Goal: Task Accomplishment & Management: Manage account settings

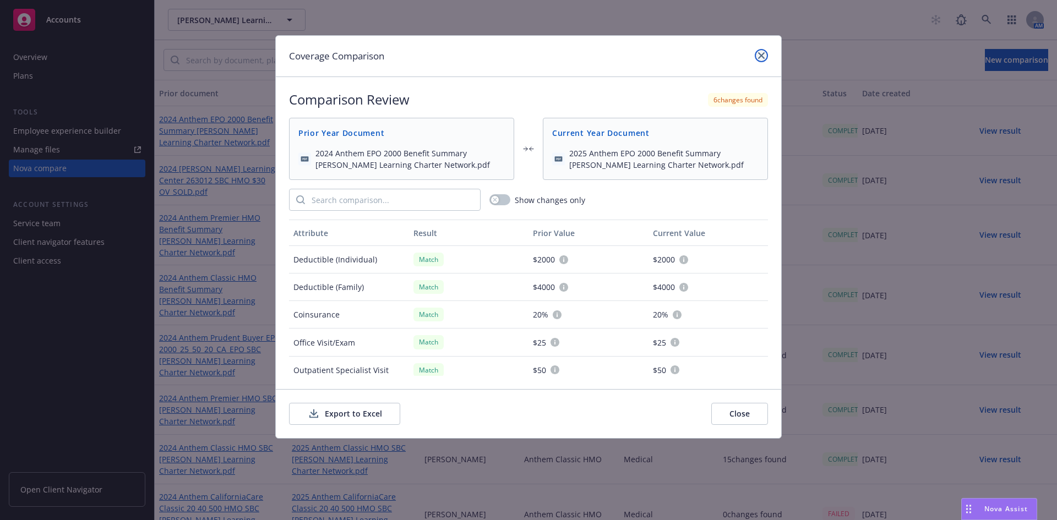
click at [764, 56] on link "close" at bounding box center [760, 55] width 13 height 13
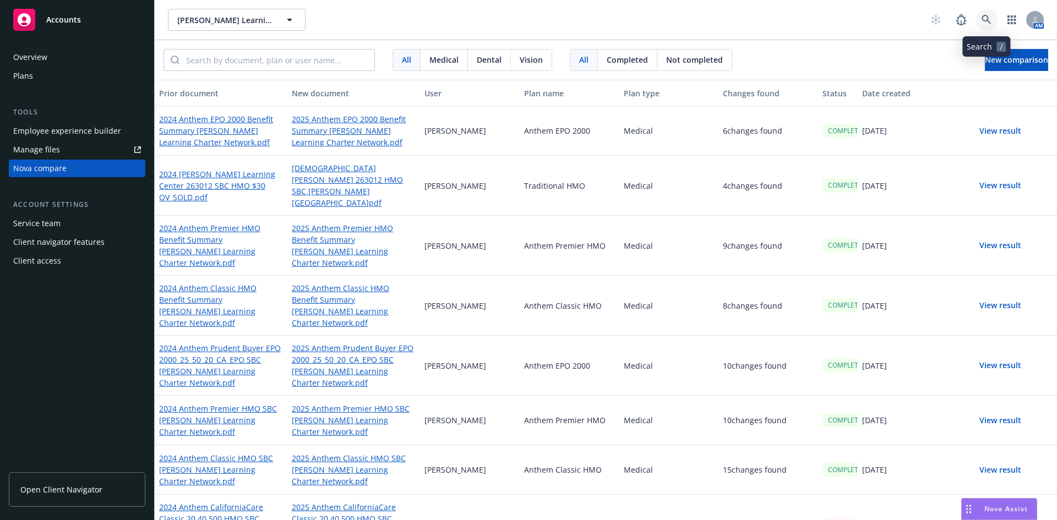
click at [986, 21] on icon at bounding box center [985, 19] width 9 height 9
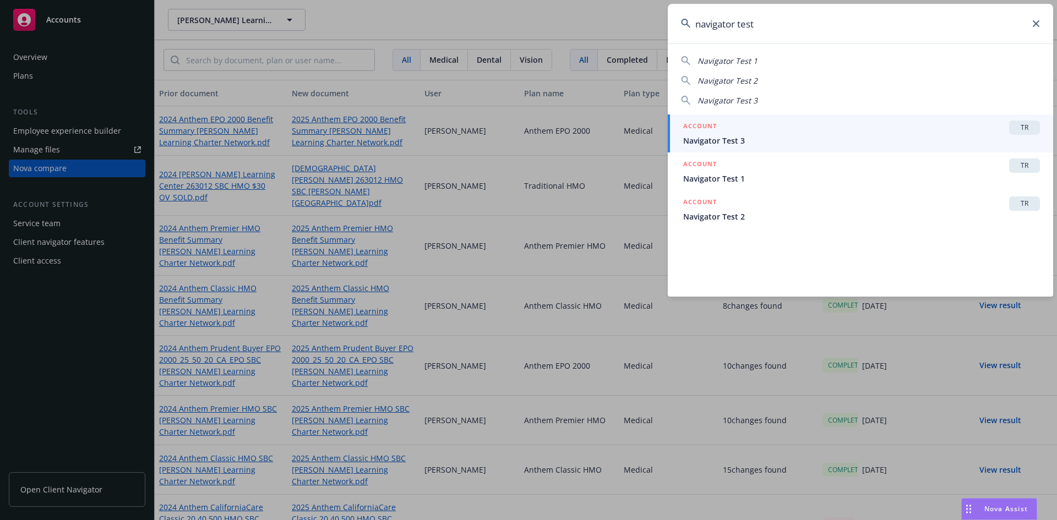
click at [759, 58] on div "Navigator Test 1" at bounding box center [860, 61] width 359 height 12
type input "Navigator Test 1"
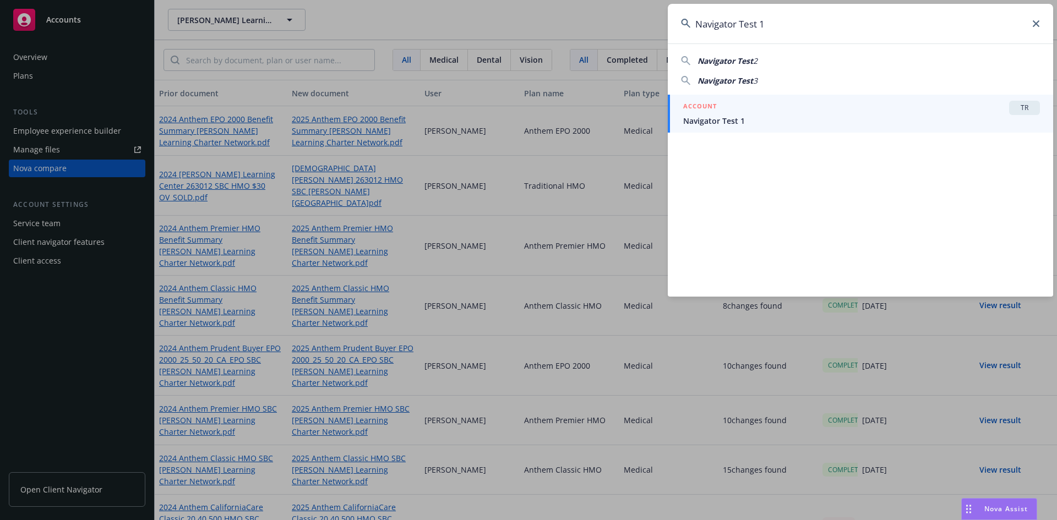
click at [718, 116] on span "Navigator Test 1" at bounding box center [861, 121] width 357 height 12
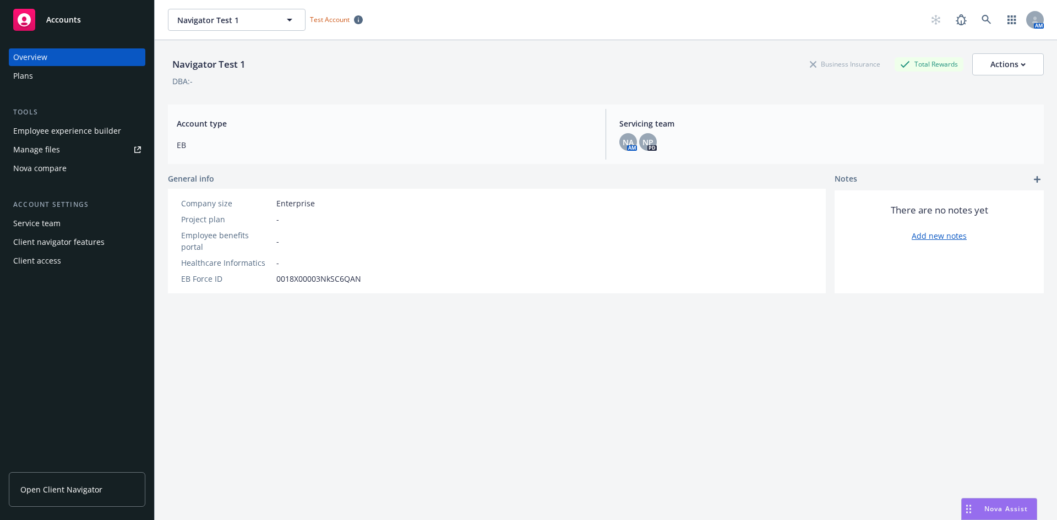
click at [30, 76] on div "Plans" at bounding box center [23, 76] width 20 height 18
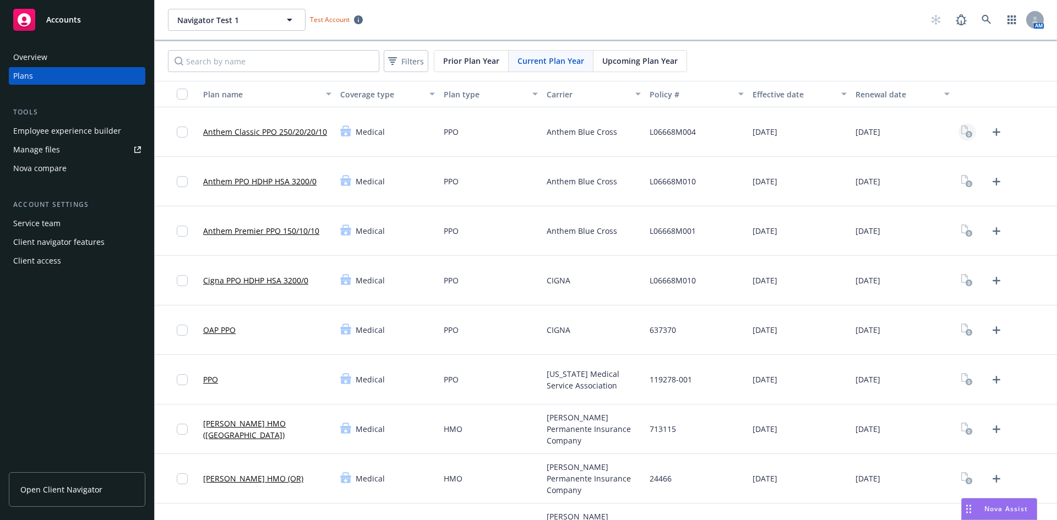
click at [965, 133] on rect "View Plan Documents" at bounding box center [968, 134] width 7 height 7
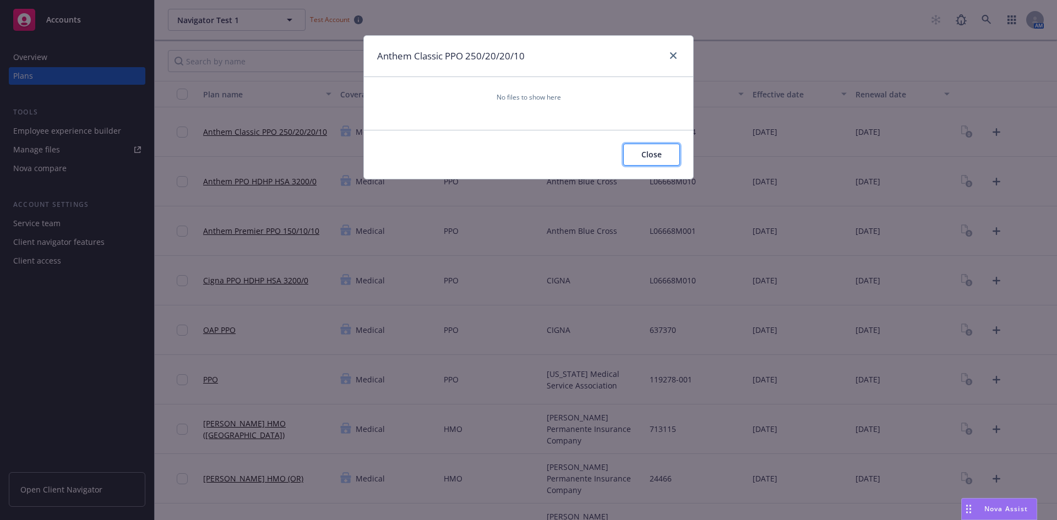
click at [637, 160] on button "Close" at bounding box center [651, 155] width 57 height 22
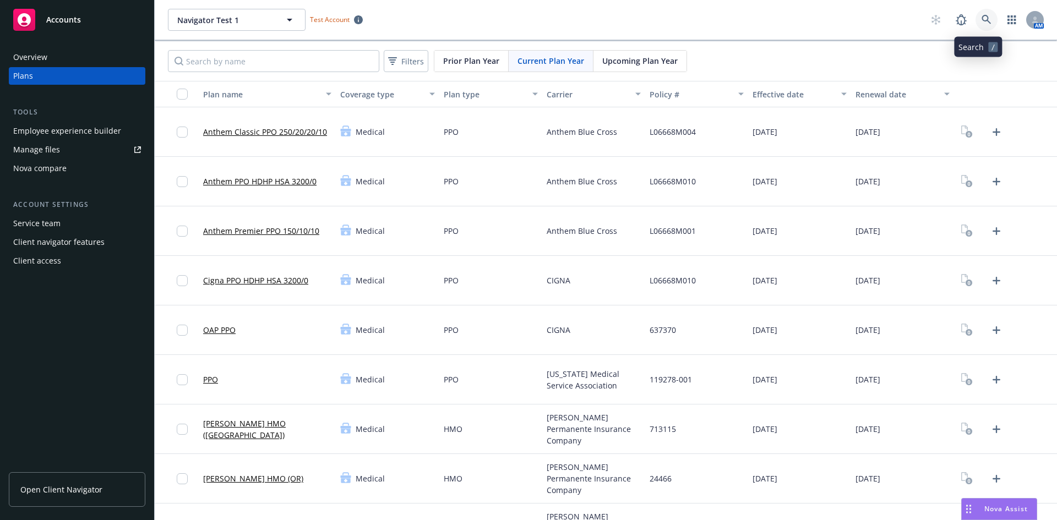
click at [982, 15] on icon at bounding box center [986, 20] width 10 height 10
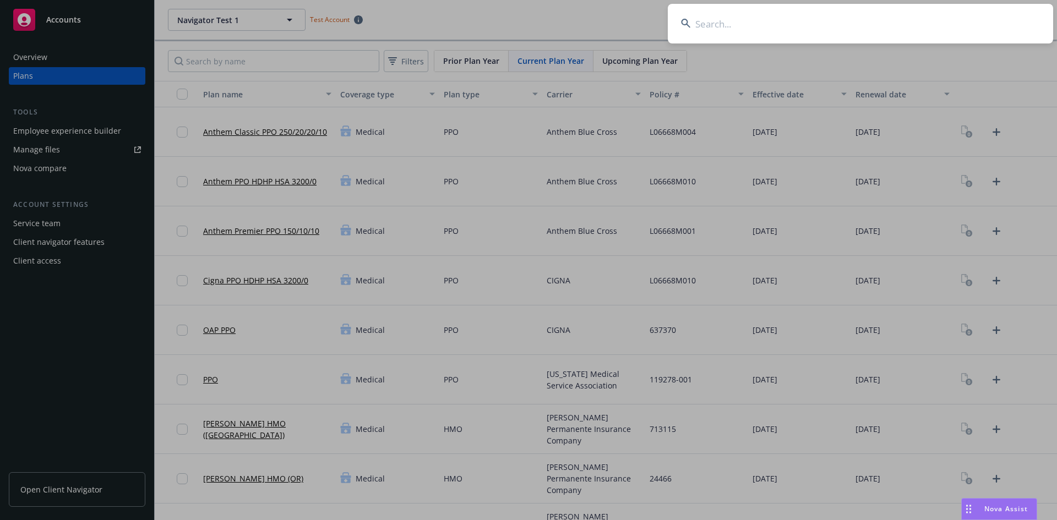
click at [780, 28] on input at bounding box center [860, 24] width 385 height 40
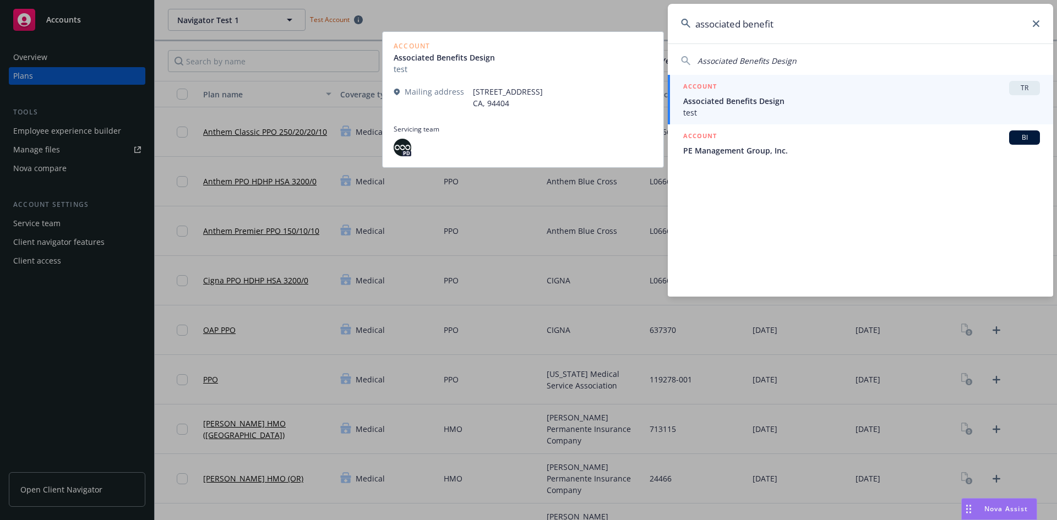
type input "associated benefit"
click at [765, 103] on span "Associated Benefits Design" at bounding box center [861, 101] width 357 height 12
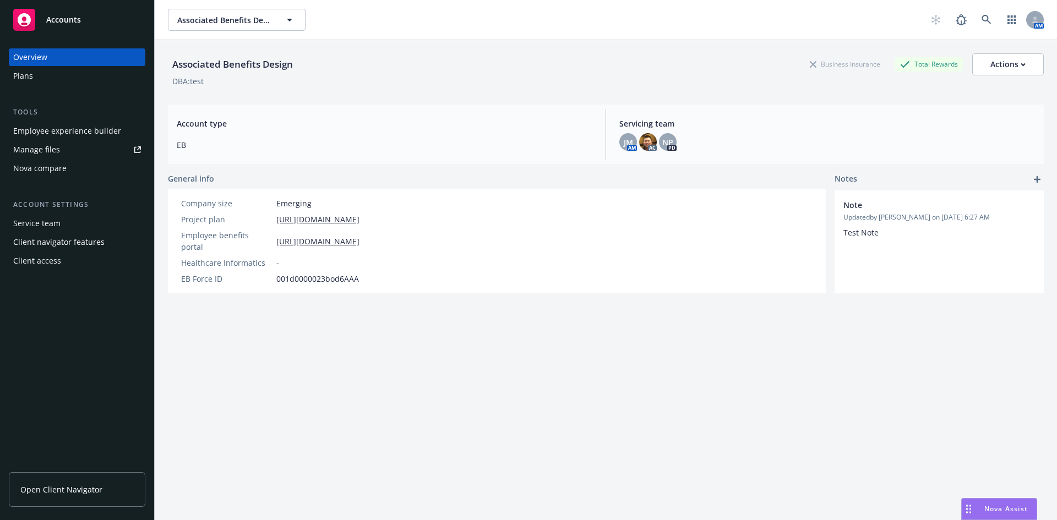
click at [32, 77] on div "Plans" at bounding box center [23, 76] width 20 height 18
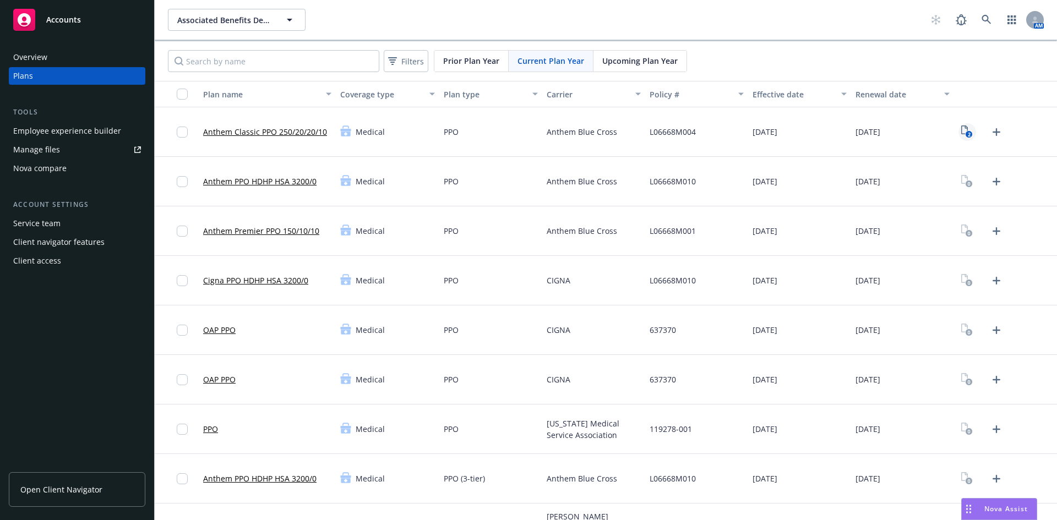
click at [961, 131] on icon "2" at bounding box center [967, 131] width 12 height 13
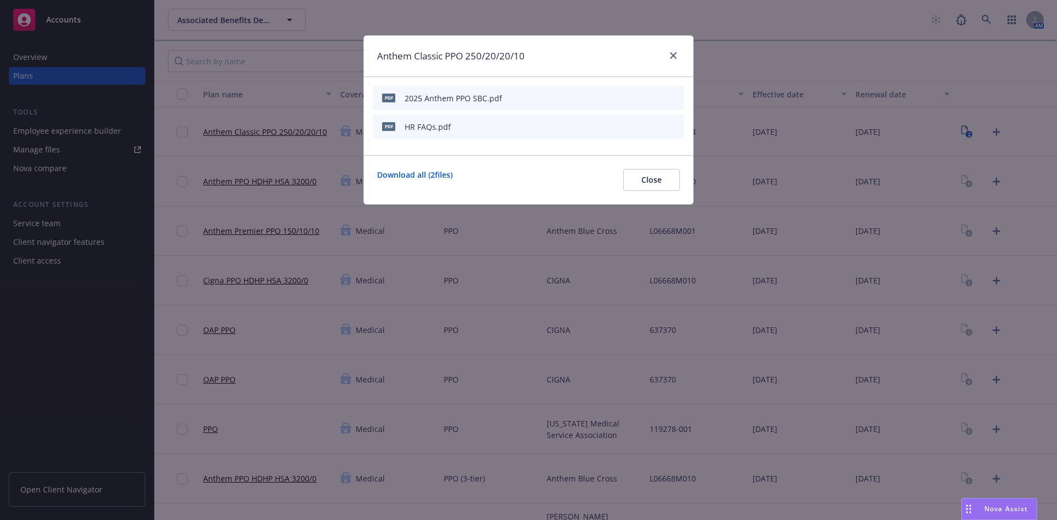
click at [492, 97] on div "2025 Anthem PPO SBC.pdf" at bounding box center [452, 98] width 97 height 12
click at [398, 96] on div "pdf" at bounding box center [388, 97] width 23 height 23
click at [424, 95] on div "2025 Anthem PPO SBC.pdf" at bounding box center [452, 98] width 97 height 12
click at [392, 95] on span "pdf" at bounding box center [388, 98] width 13 height 8
drag, startPoint x: 638, startPoint y: 96, endPoint x: 603, endPoint y: 135, distance: 53.0
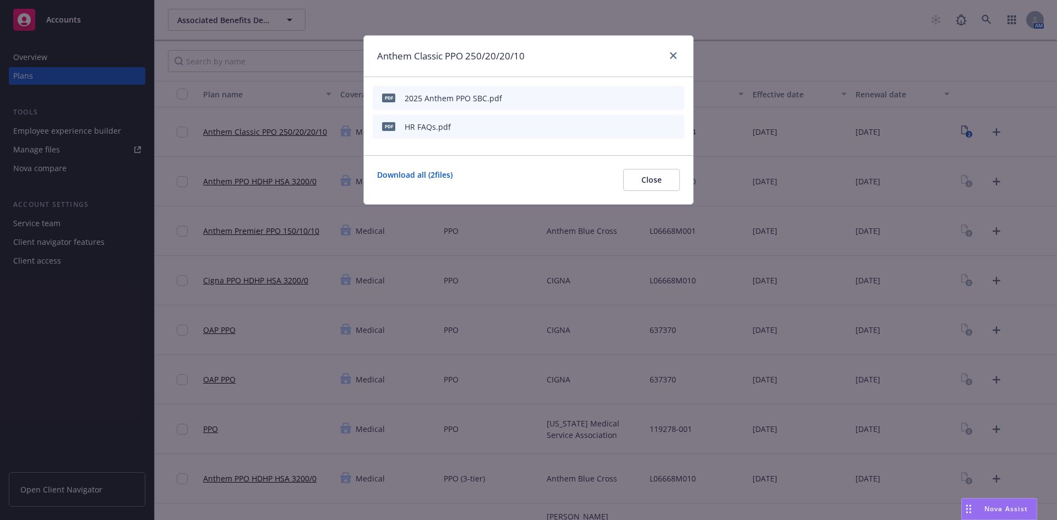
click at [638, 96] on icon "download file" at bounding box center [638, 96] width 7 height 7
click at [676, 52] on link "close" at bounding box center [672, 55] width 13 height 13
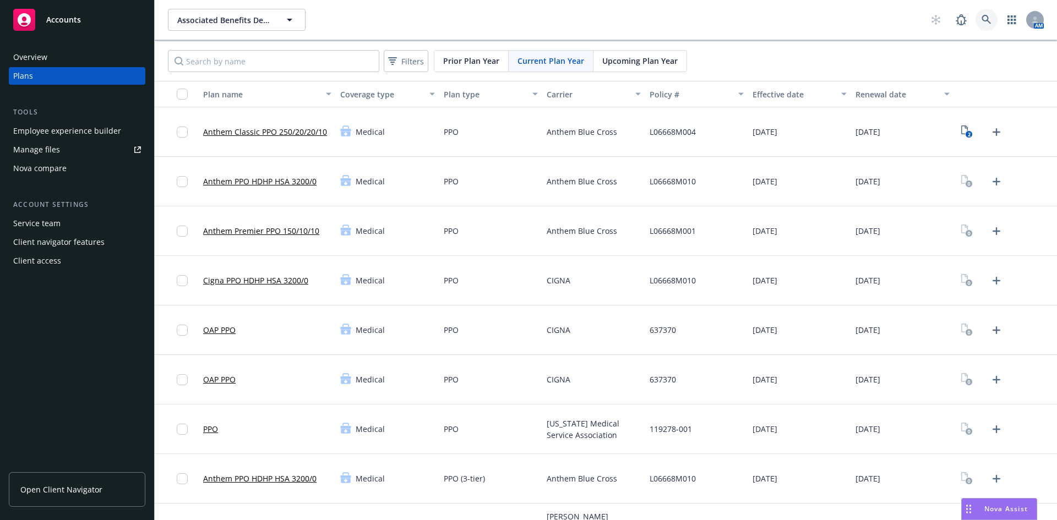
click at [981, 18] on icon at bounding box center [986, 20] width 10 height 10
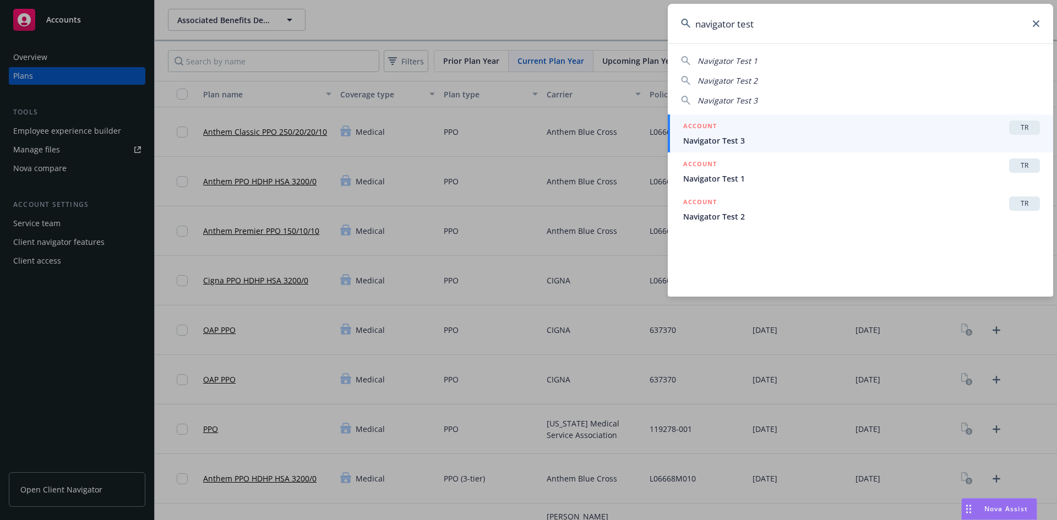
type input "navigator test"
click at [902, 130] on div "ACCOUNT TR" at bounding box center [861, 128] width 357 height 14
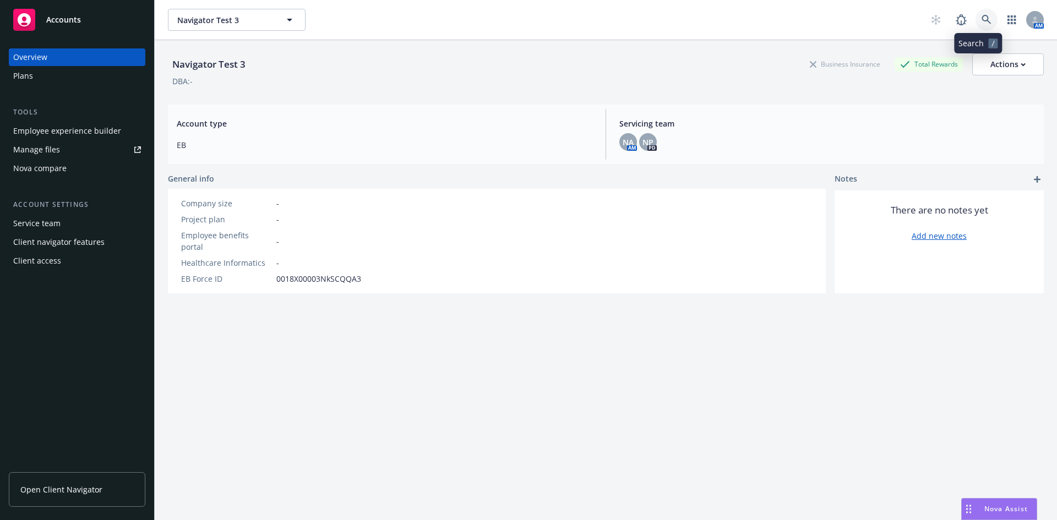
click at [981, 19] on icon at bounding box center [986, 20] width 10 height 10
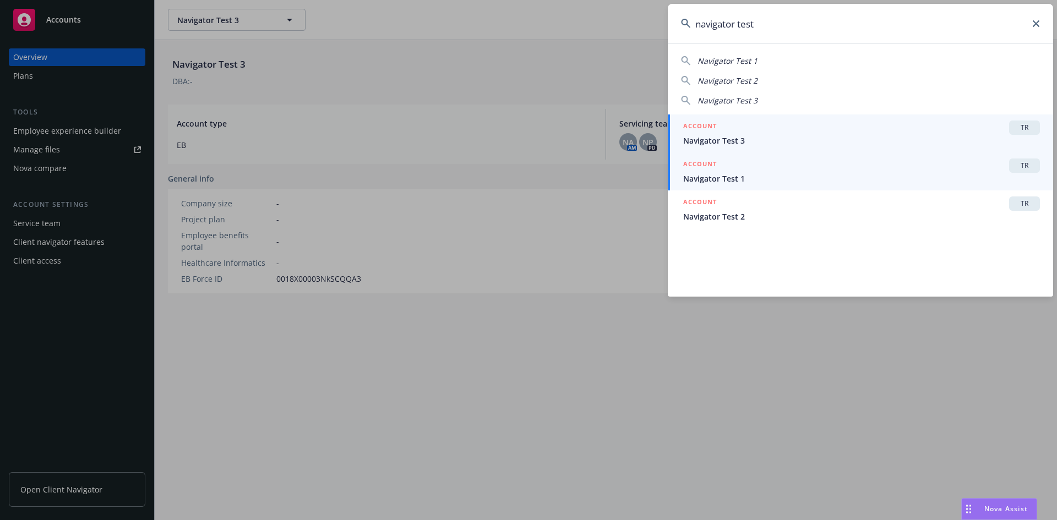
type input "navigator test"
click at [857, 184] on span "Navigator Test 1" at bounding box center [861, 179] width 357 height 12
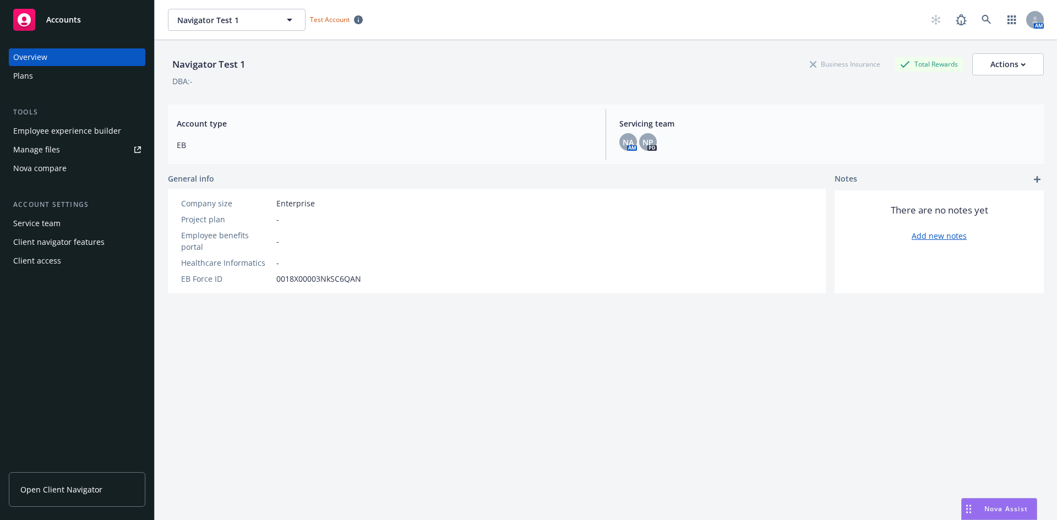
click at [47, 76] on div "Plans" at bounding box center [77, 76] width 128 height 18
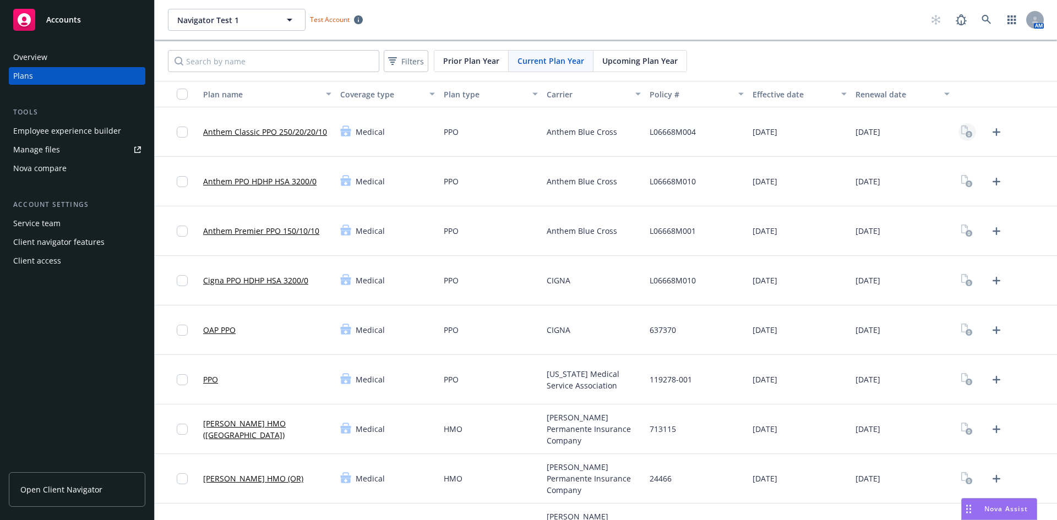
click at [965, 132] on rect "View Plan Documents" at bounding box center [968, 134] width 7 height 7
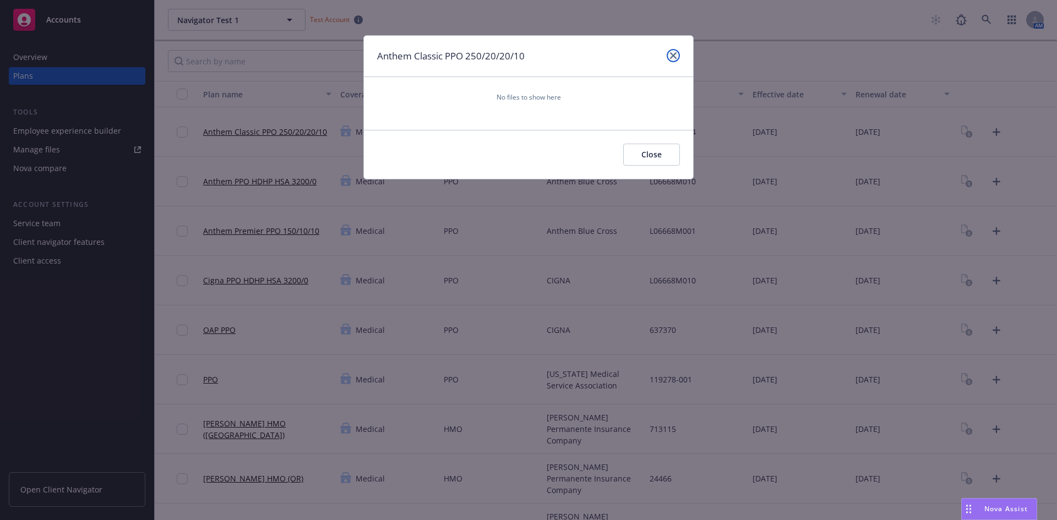
click at [676, 60] on link "close" at bounding box center [672, 55] width 13 height 13
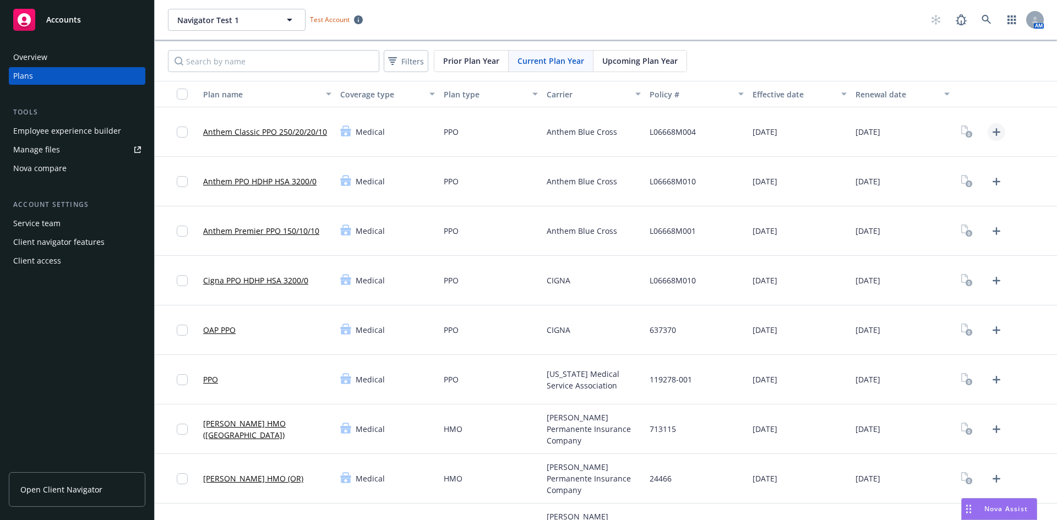
click at [992, 134] on icon "Upload Plan Documents" at bounding box center [996, 132] width 8 height 8
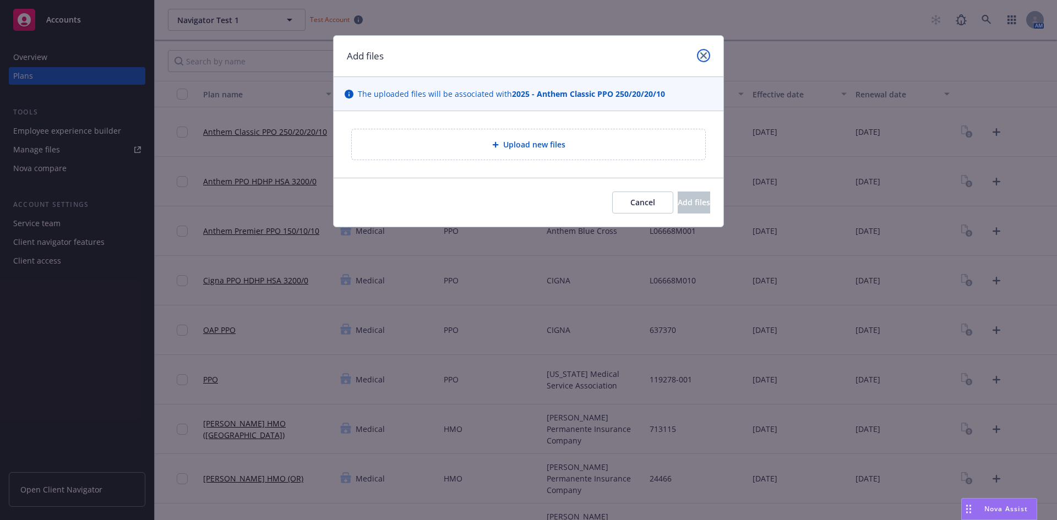
click at [704, 60] on link "close" at bounding box center [703, 55] width 13 height 13
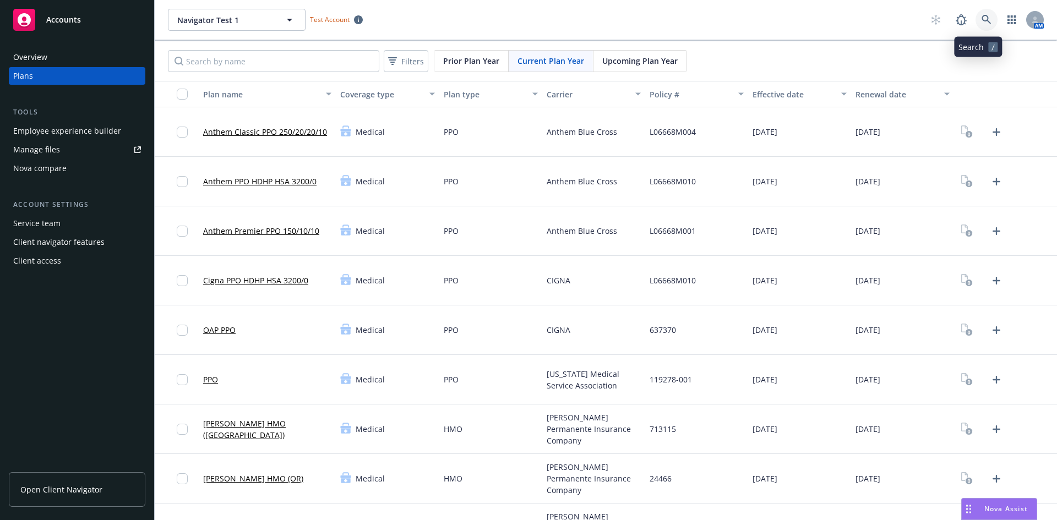
click at [981, 18] on icon at bounding box center [986, 20] width 10 height 10
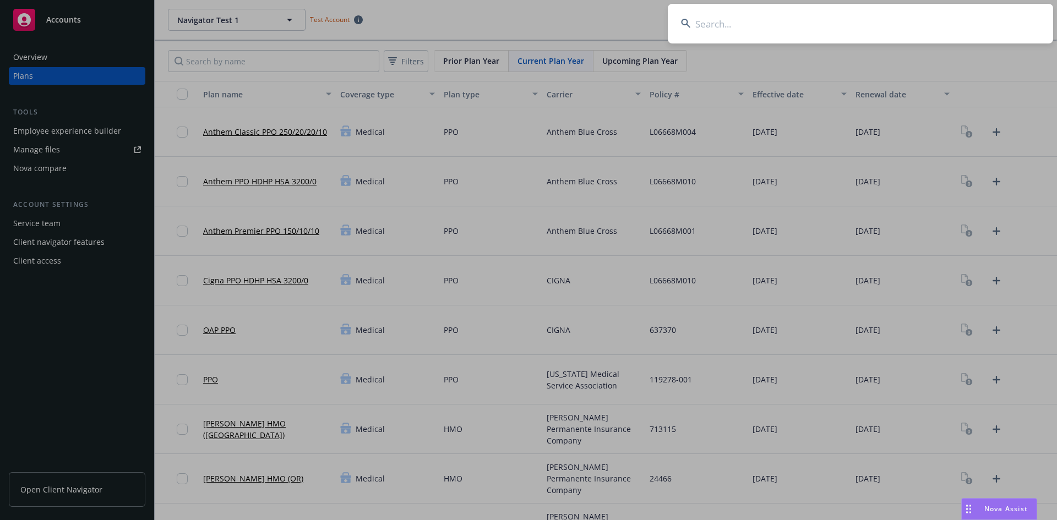
click at [718, 22] on input at bounding box center [860, 24] width 385 height 40
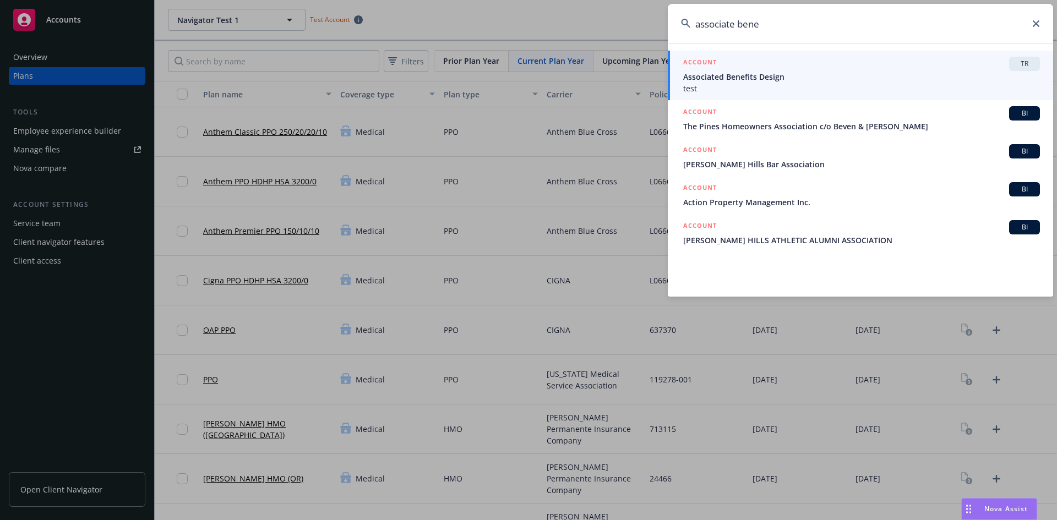
type input "associate bene"
click at [987, 73] on span "Associated Benefits Design" at bounding box center [861, 77] width 357 height 12
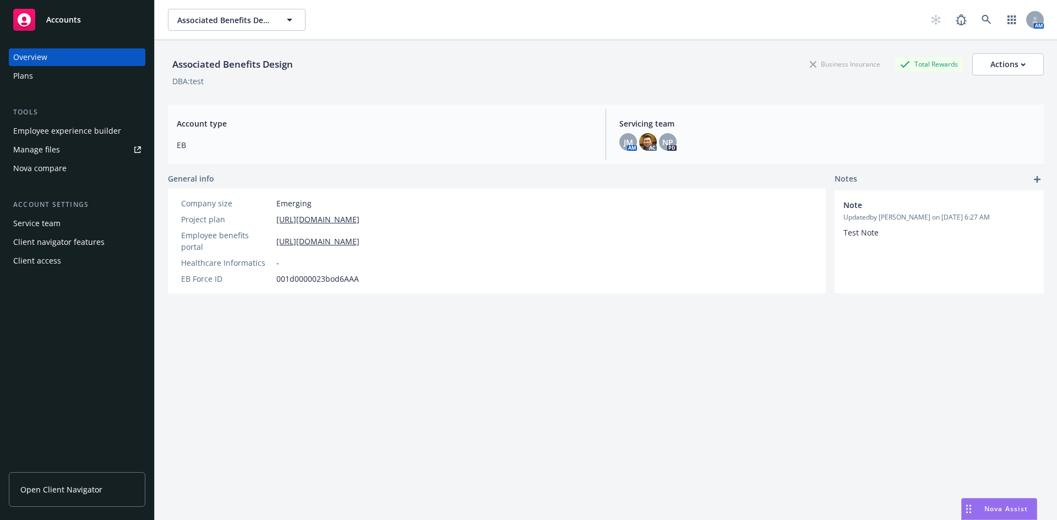
click at [25, 72] on div "Plans" at bounding box center [23, 76] width 20 height 18
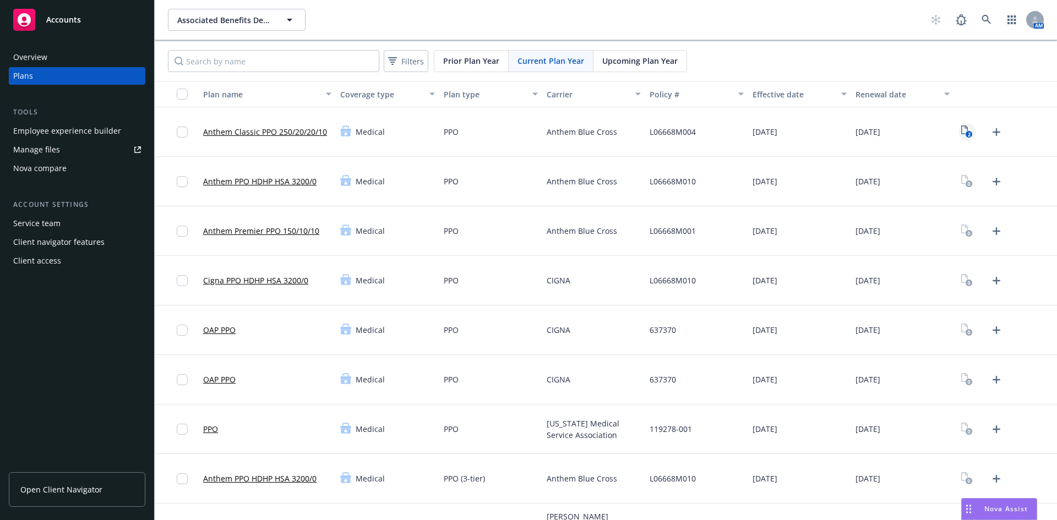
click at [961, 130] on icon "2" at bounding box center [967, 131] width 12 height 13
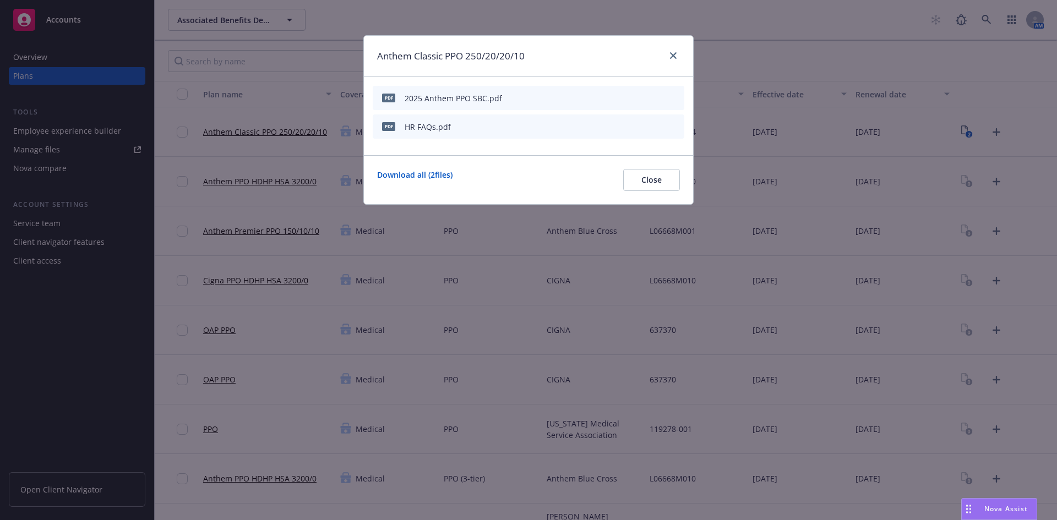
click at [639, 99] on icon "download file" at bounding box center [637, 97] width 9 height 9
click at [674, 54] on icon "close" at bounding box center [673, 55] width 7 height 7
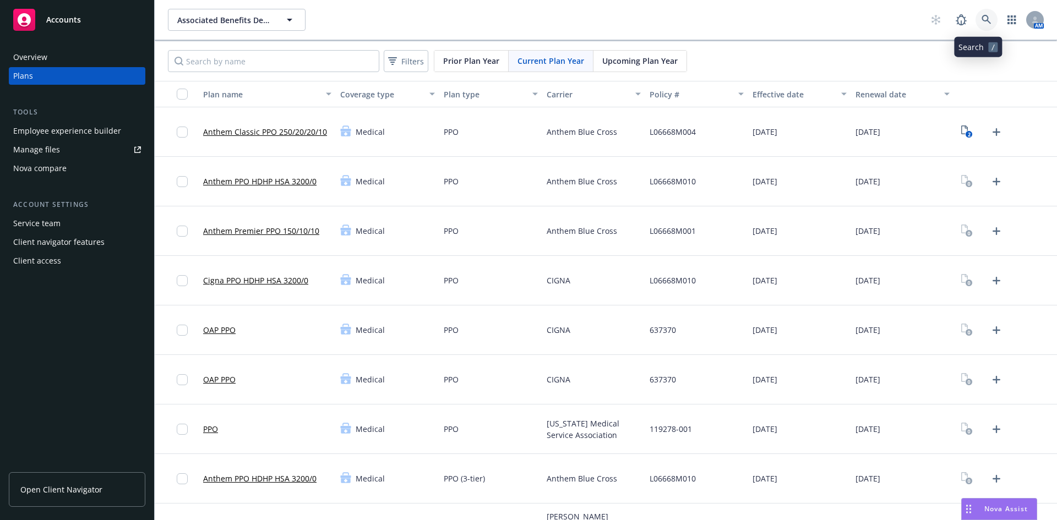
click at [981, 19] on icon at bounding box center [986, 20] width 10 height 10
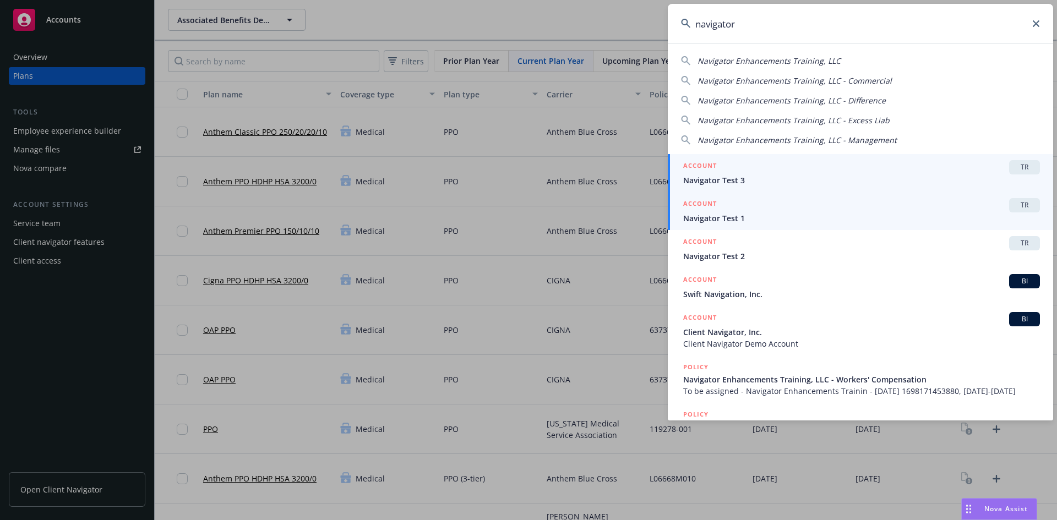
type input "navigator"
click at [794, 214] on span "Navigator Test 1" at bounding box center [861, 218] width 357 height 12
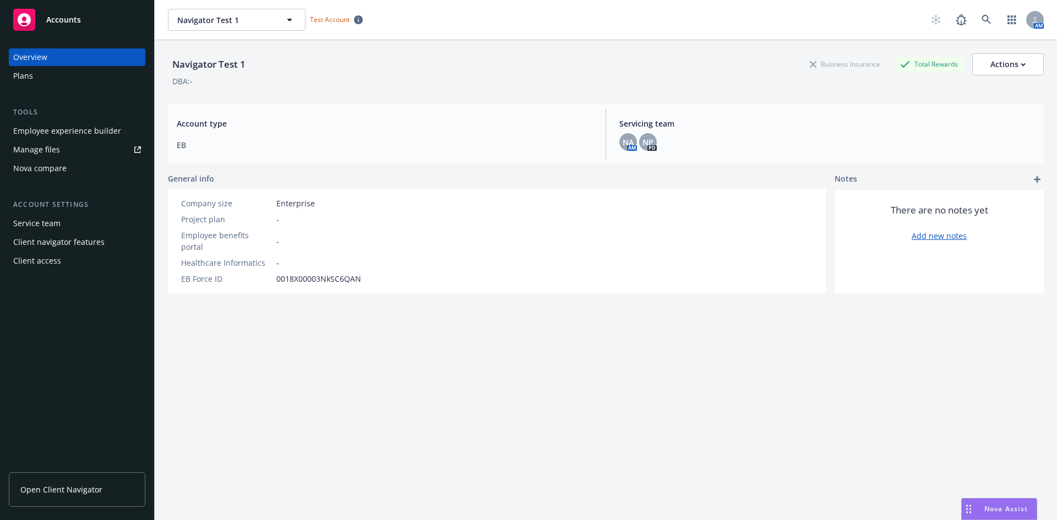
click at [24, 72] on div "Plans" at bounding box center [23, 76] width 20 height 18
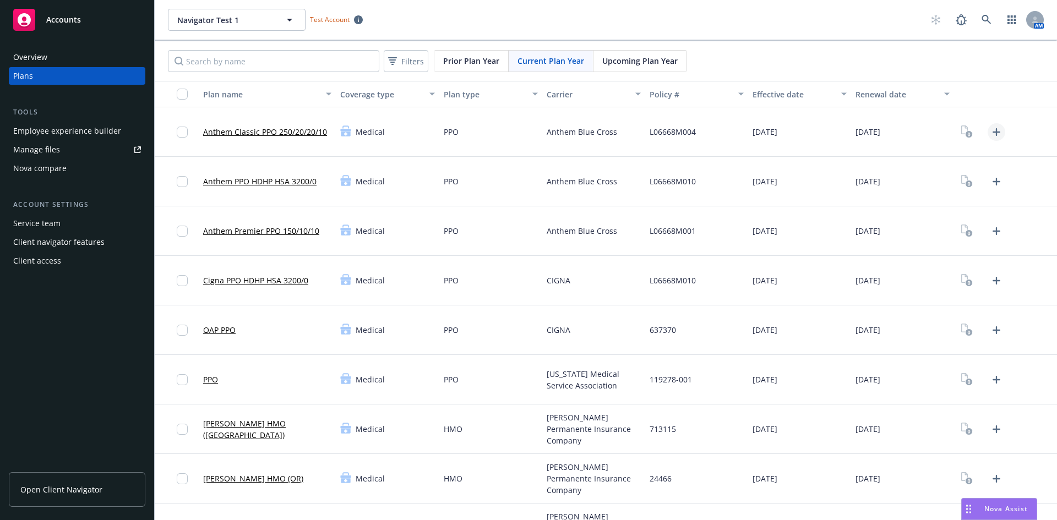
click at [993, 134] on icon "Upload Plan Documents" at bounding box center [995, 131] width 13 height 13
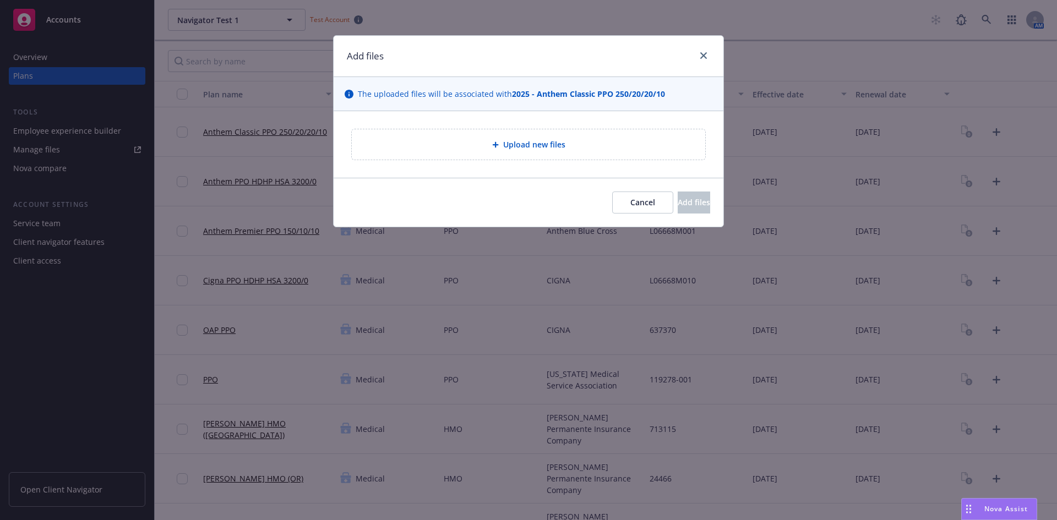
click at [545, 148] on span "Upload new files" at bounding box center [534, 145] width 62 height 12
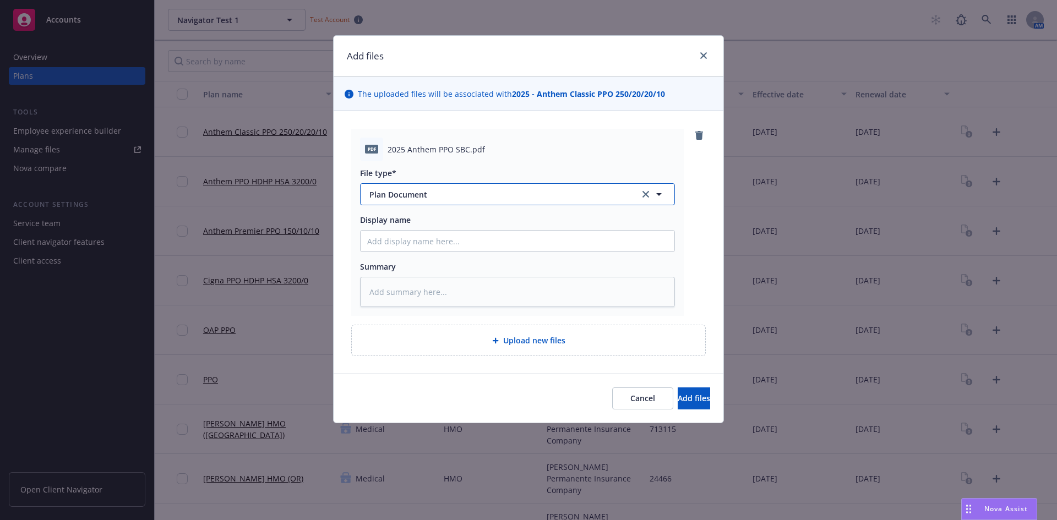
click at [659, 199] on icon "button" at bounding box center [658, 194] width 13 height 13
click at [527, 229] on div "Plan Document" at bounding box center [517, 225] width 300 height 16
click at [478, 248] on input "Display name" at bounding box center [517, 241] width 314 height 21
click at [461, 301] on textarea at bounding box center [517, 292] width 315 height 30
click at [464, 243] on input "Display name" at bounding box center [517, 241] width 314 height 21
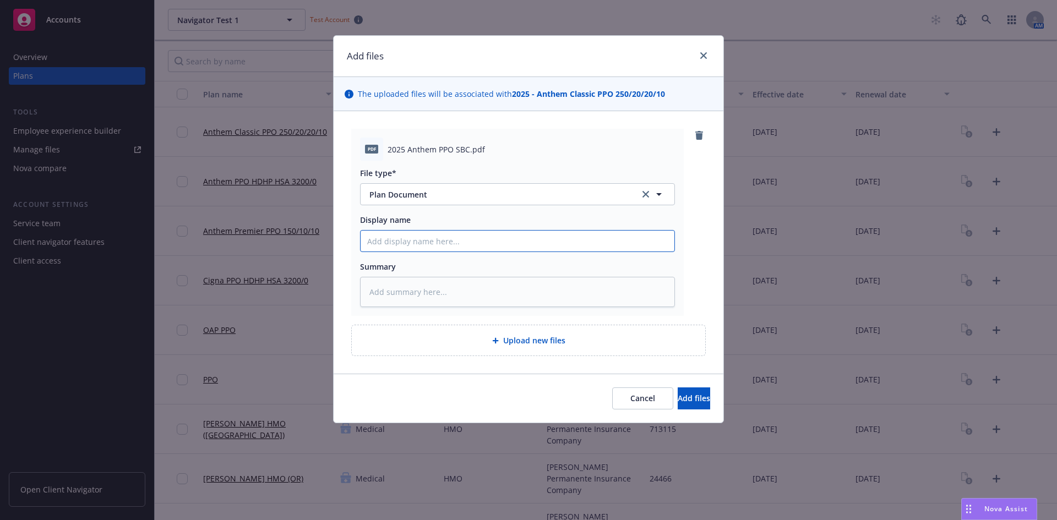
type textarea "x"
type input "2"
type textarea "x"
type input "20"
type textarea "x"
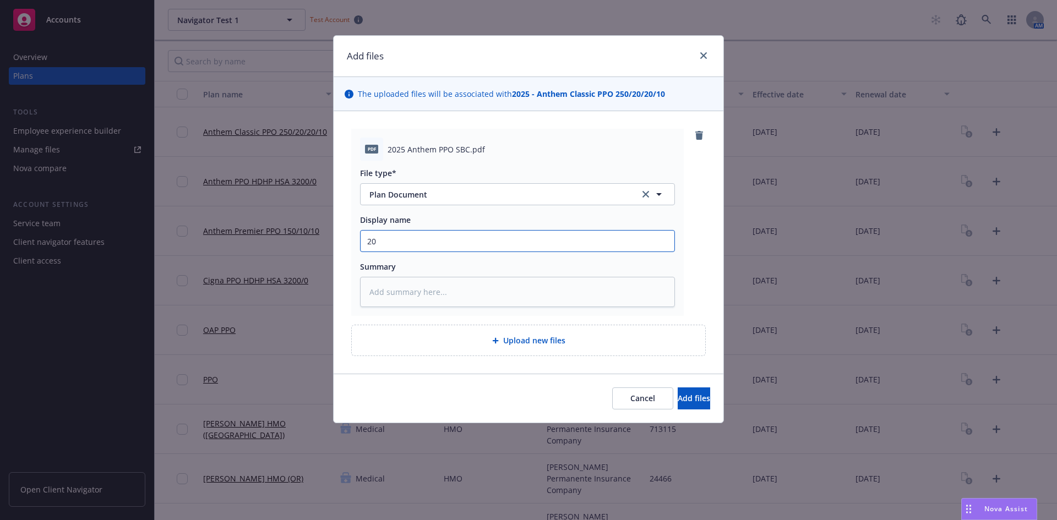
type input "202"
type textarea "x"
type input "2025"
type textarea "x"
type input "2025"
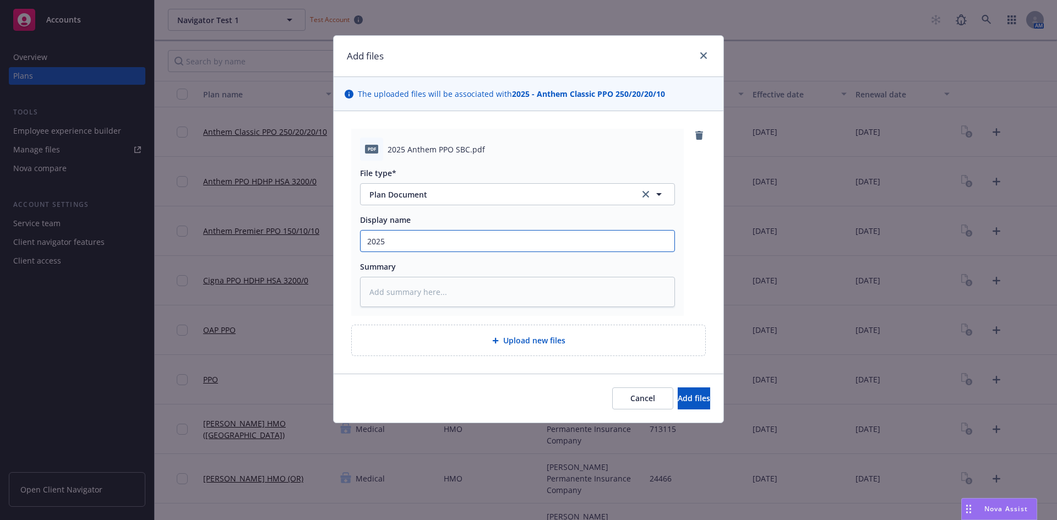
type textarea "x"
type input "2025 A"
type textarea "x"
type input "2025 An"
type textarea "x"
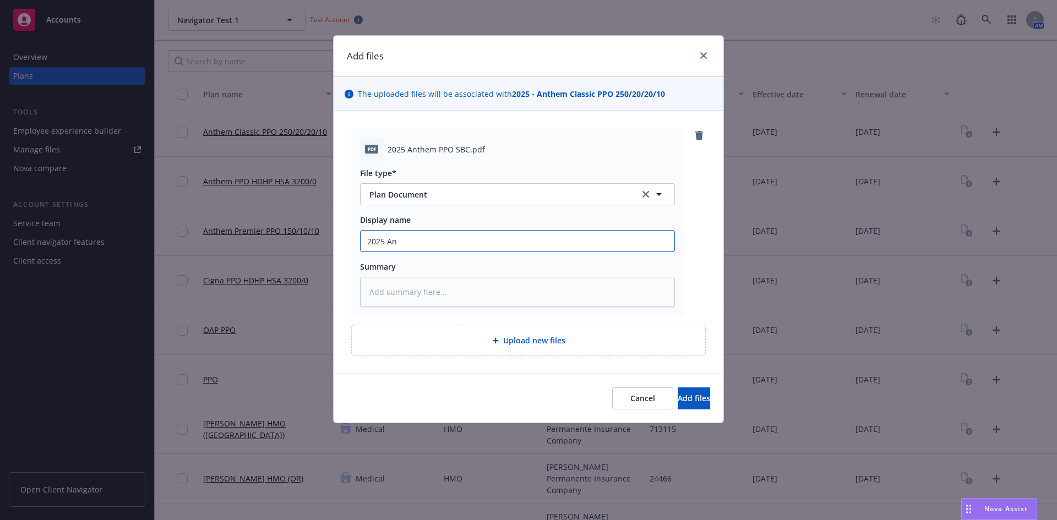
type input "2025 Ant"
type textarea "x"
type input "2025 Anth"
type textarea "x"
type input "2025 Anthe"
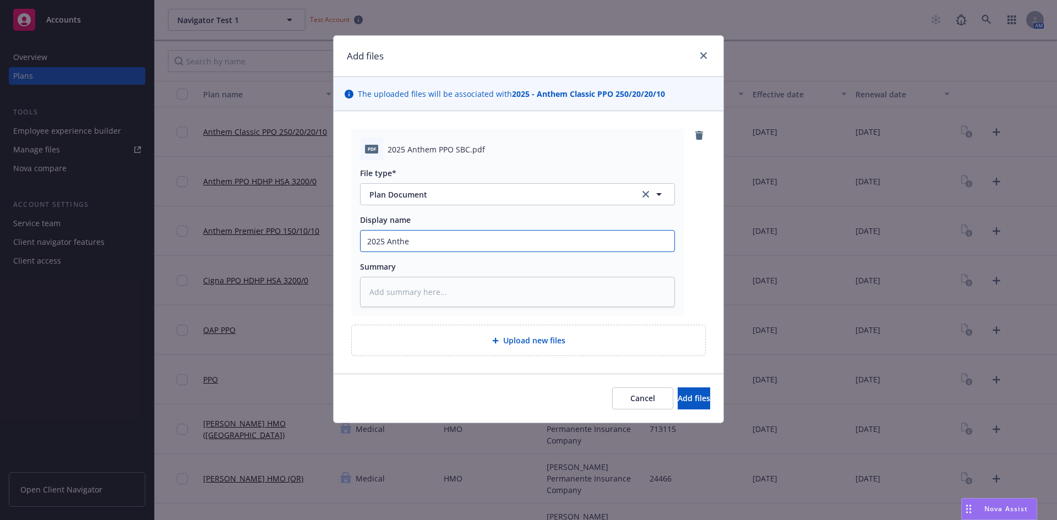
type textarea "x"
type input "2025 Anthem"
type textarea "x"
type input "2025 Anthem"
type textarea "x"
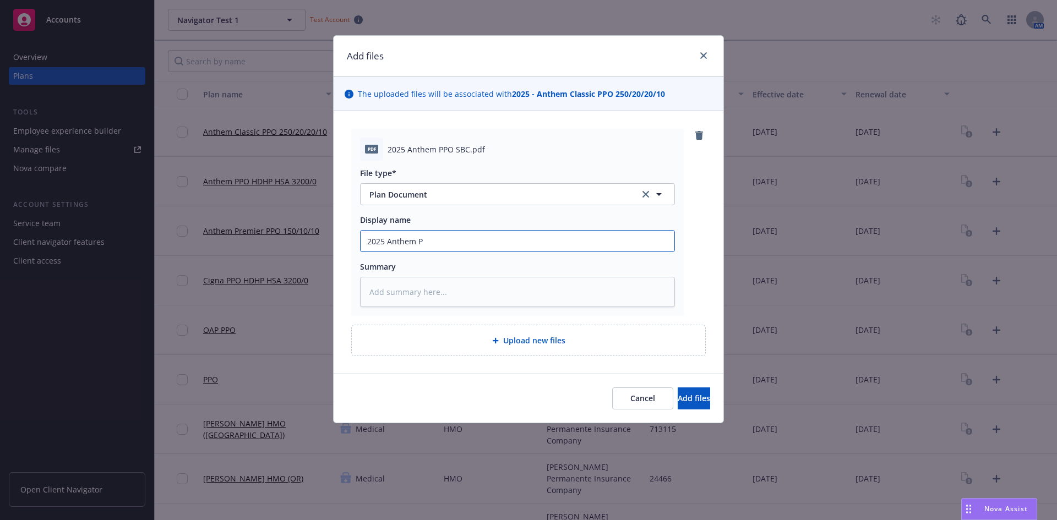
type input "2025 Anthem PP"
type textarea "x"
type input "2025 Anthem PPO"
type textarea "x"
type input "2025 Anthem PPO S"
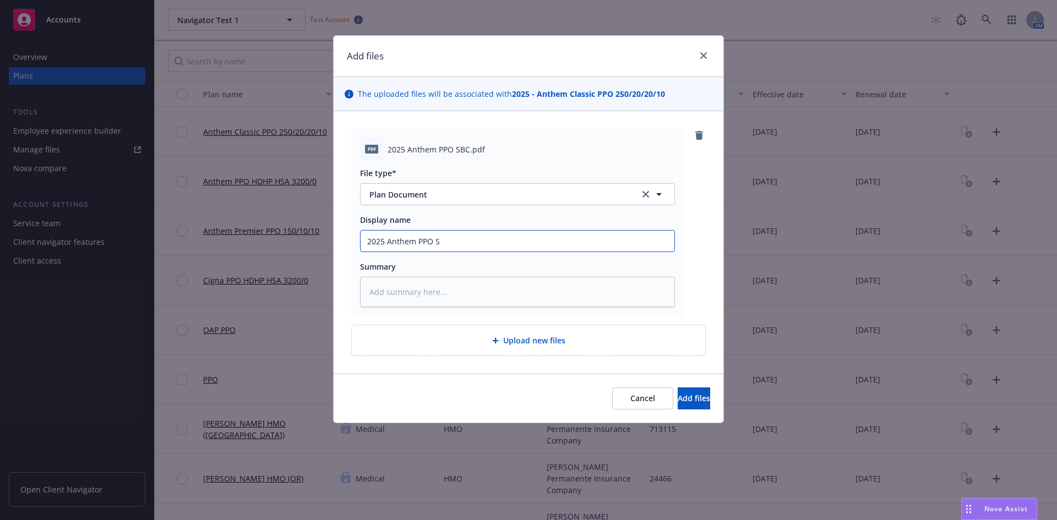
type textarea "x"
type input "2025 Anthem PPO SB"
type textarea "x"
type input "2025 Anthem PPO SBC"
click at [680, 401] on span "Add files" at bounding box center [693, 398] width 32 height 10
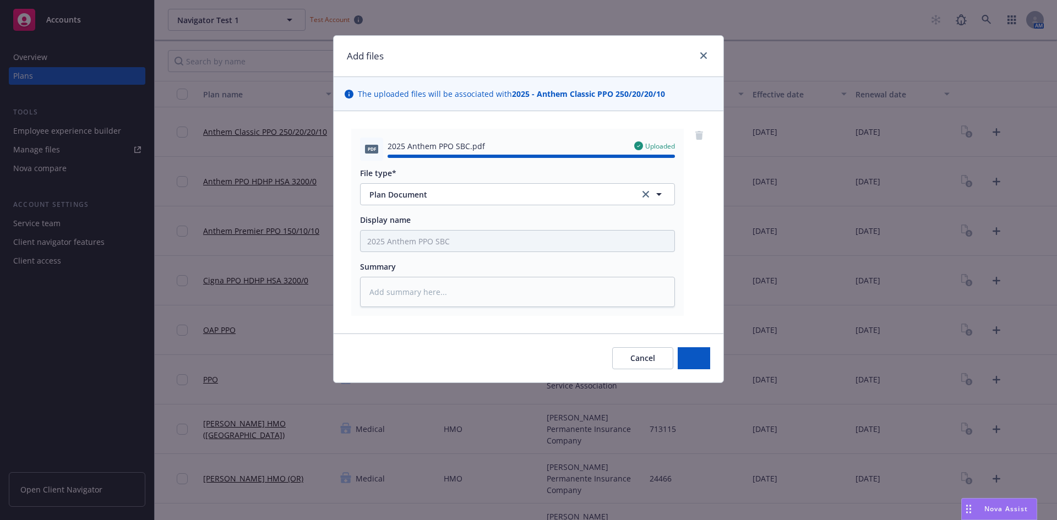
type textarea "x"
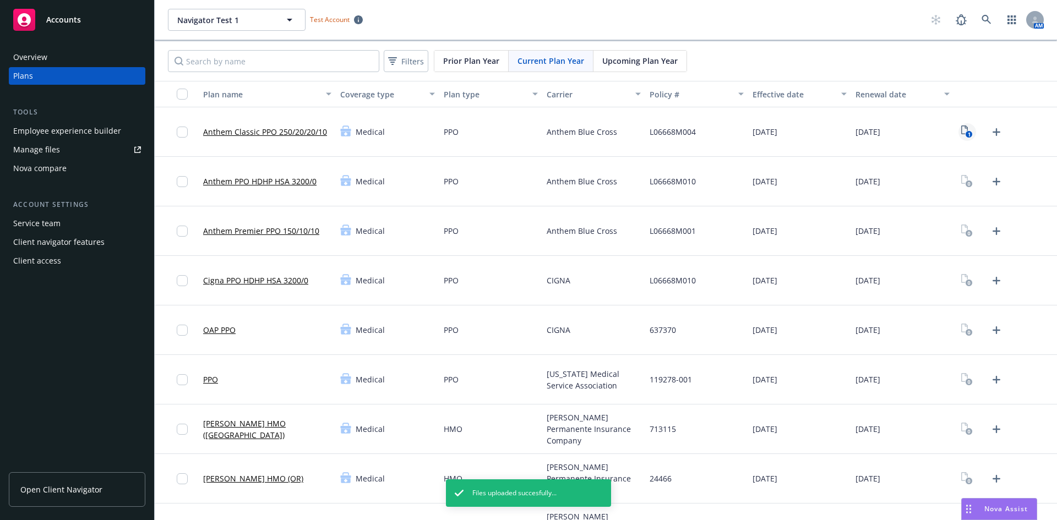
click at [961, 128] on icon "1" at bounding box center [967, 131] width 12 height 13
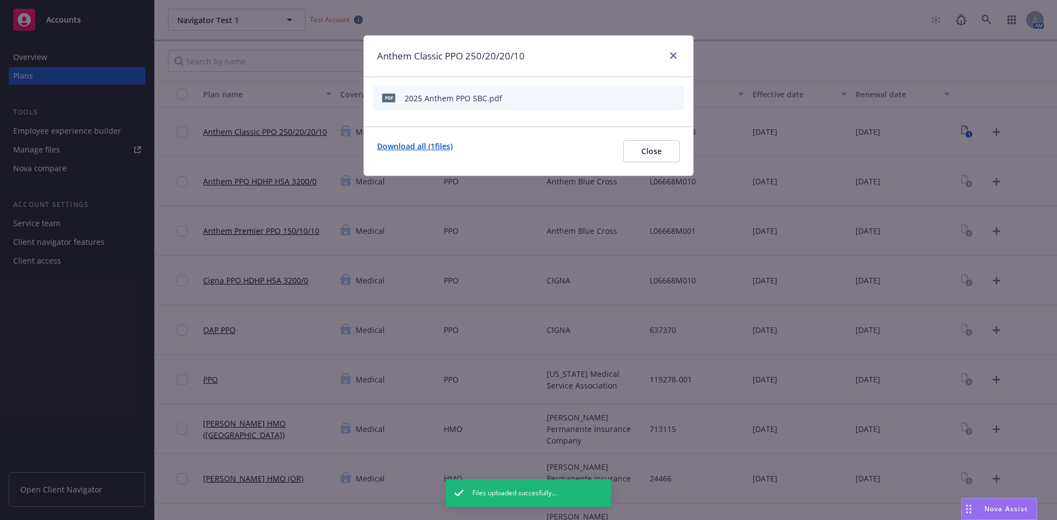
click at [428, 149] on link "Download all ( 1 files)" at bounding box center [414, 151] width 75 height 22
click at [679, 58] on link "close" at bounding box center [672, 55] width 13 height 13
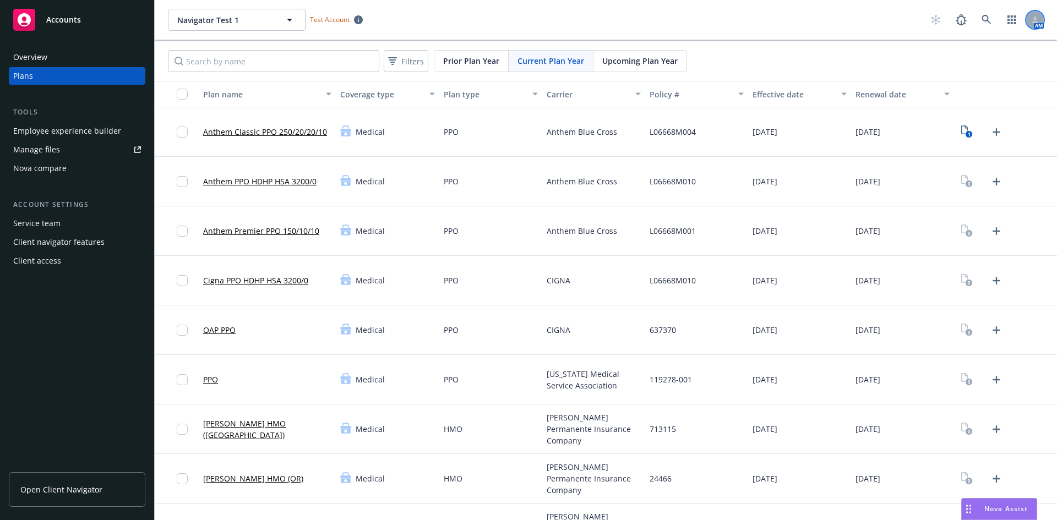
click at [1032, 22] on icon at bounding box center [1035, 22] width 6 height 2
drag, startPoint x: 959, startPoint y: 49, endPoint x: 738, endPoint y: 46, distance: 220.7
click at [959, 48] on link "Log out" at bounding box center [980, 50] width 110 height 22
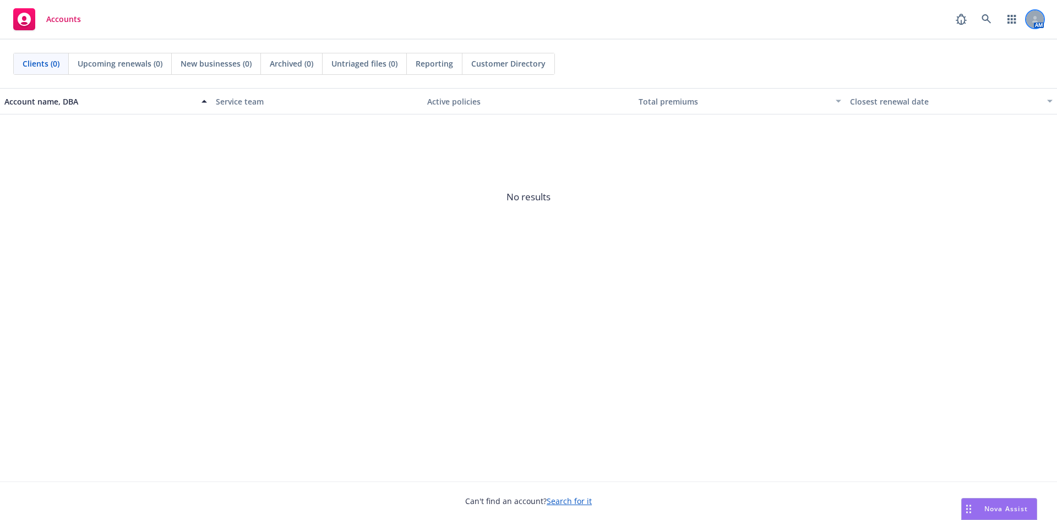
click at [1037, 14] on div at bounding box center [1035, 19] width 18 height 18
click at [983, 50] on link "Log out" at bounding box center [988, 49] width 110 height 22
